Goal: Information Seeking & Learning: Learn about a topic

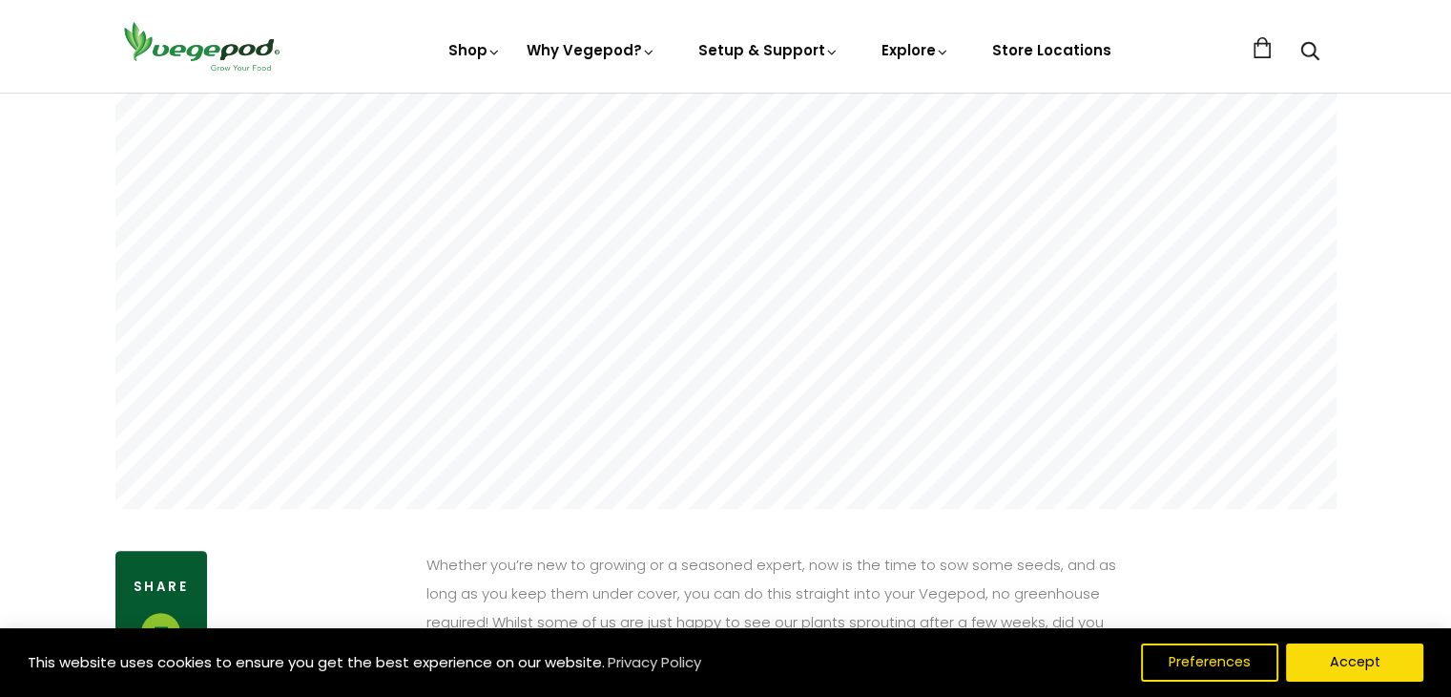
scroll to position [477, 0]
click at [1318, 652] on button "Accept" at bounding box center [1355, 662] width 146 height 40
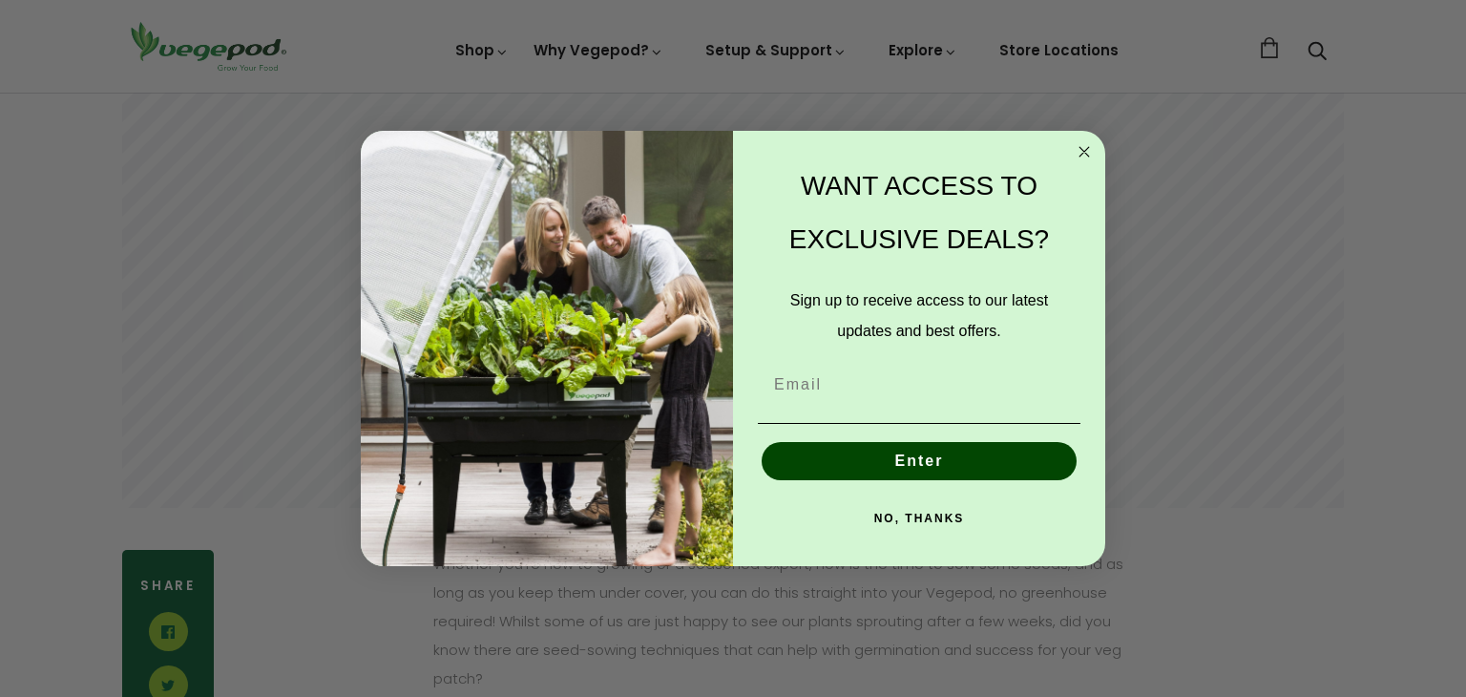
click at [1087, 146] on circle "Close dialog" at bounding box center [1084, 151] width 22 height 22
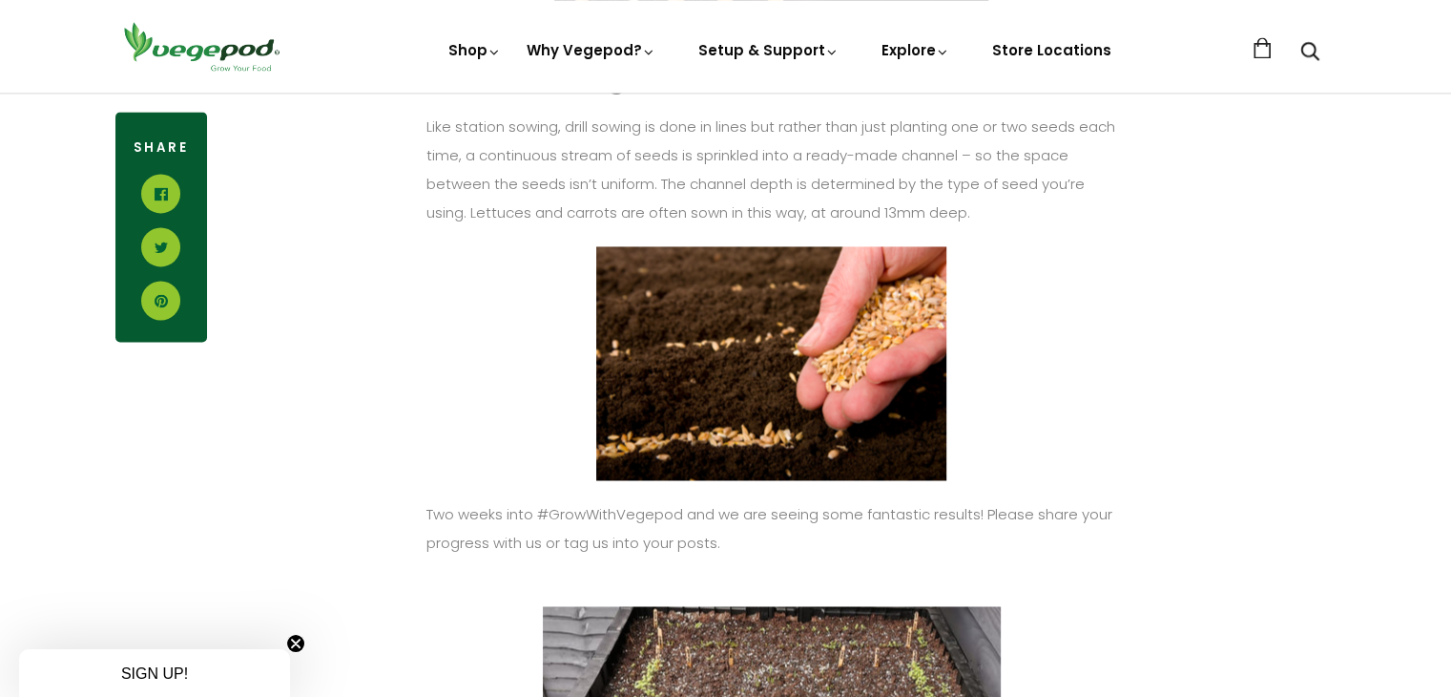
scroll to position [2863, 0]
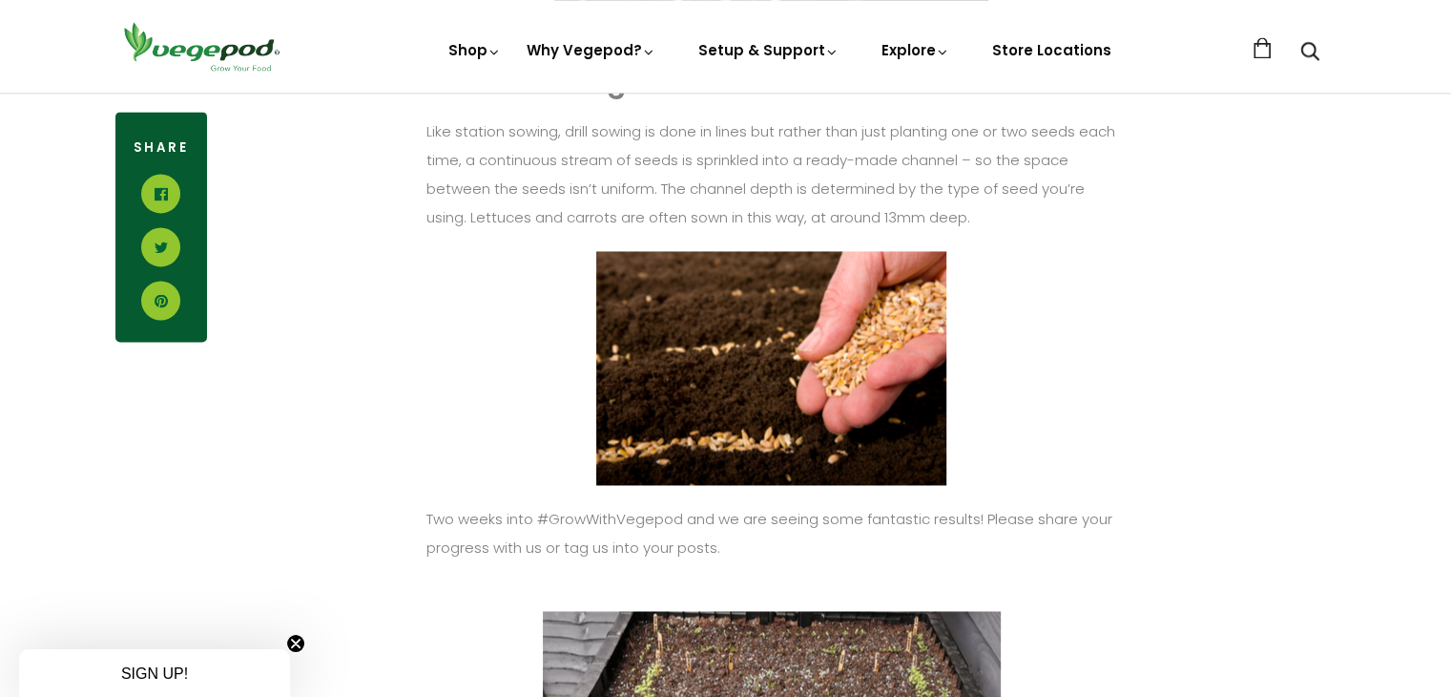
click at [718, 358] on img at bounding box center [771, 368] width 351 height 235
